Goal: Task Accomplishment & Management: Manage account settings

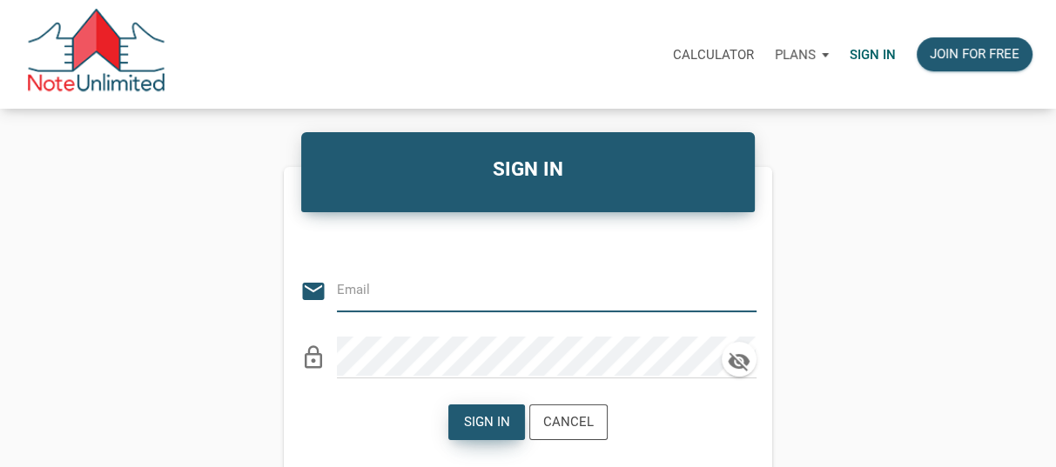
type input "[EMAIL_ADDRESS][DOMAIN_NAME]"
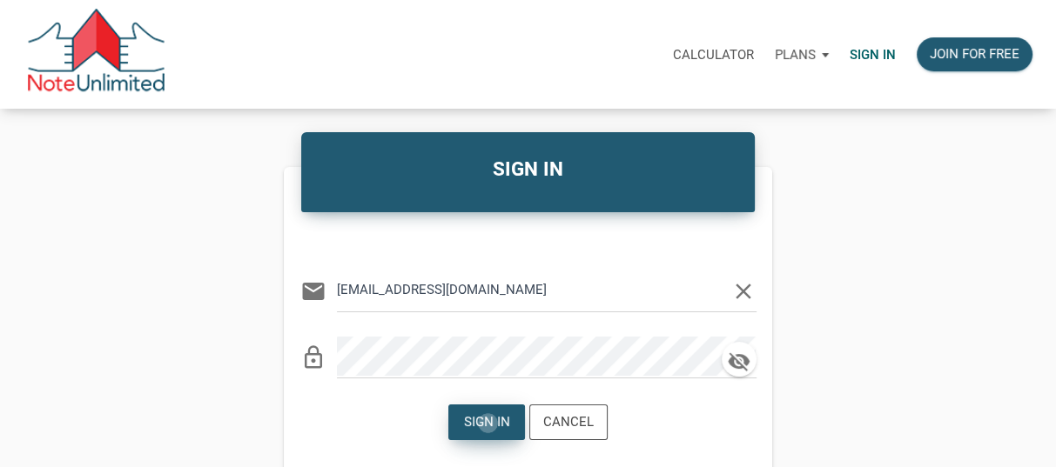
click at [488, 423] on div "Sign in" at bounding box center [487, 423] width 46 height 20
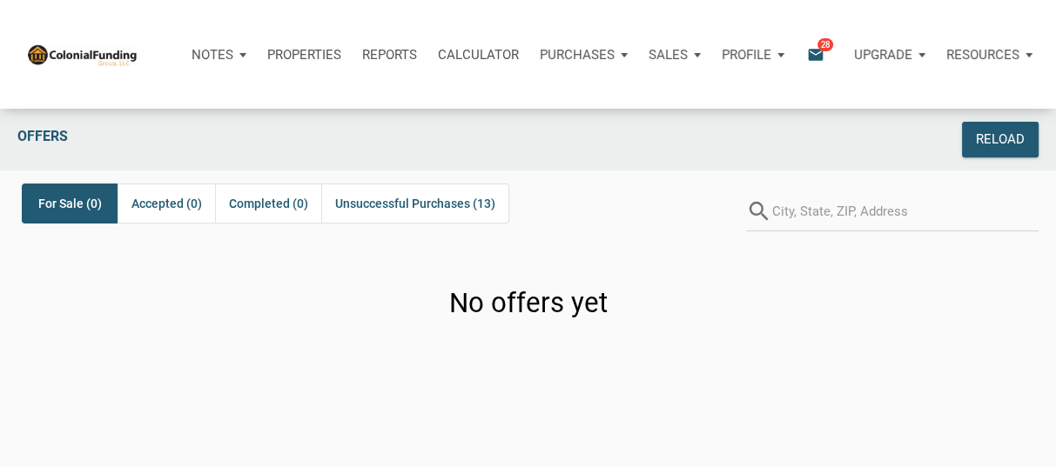
click at [818, 54] on icon "email" at bounding box center [815, 54] width 21 height 20
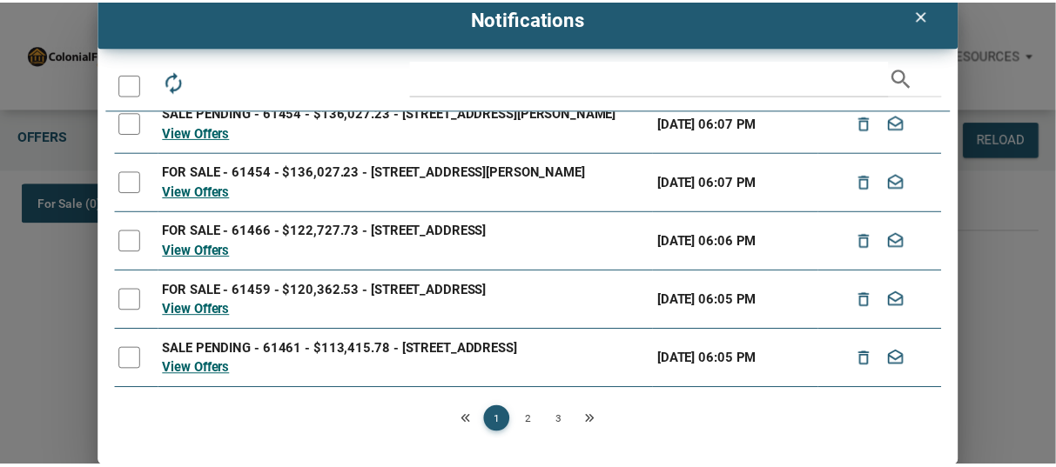
scroll to position [522, 0]
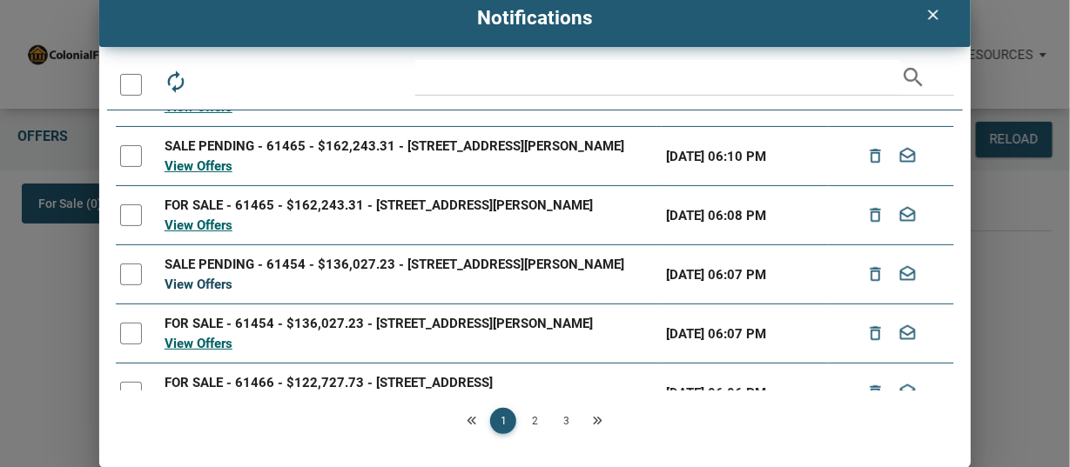
click at [202, 292] on link "View Offers" at bounding box center [199, 285] width 68 height 16
